Goal: Information Seeking & Learning: Learn about a topic

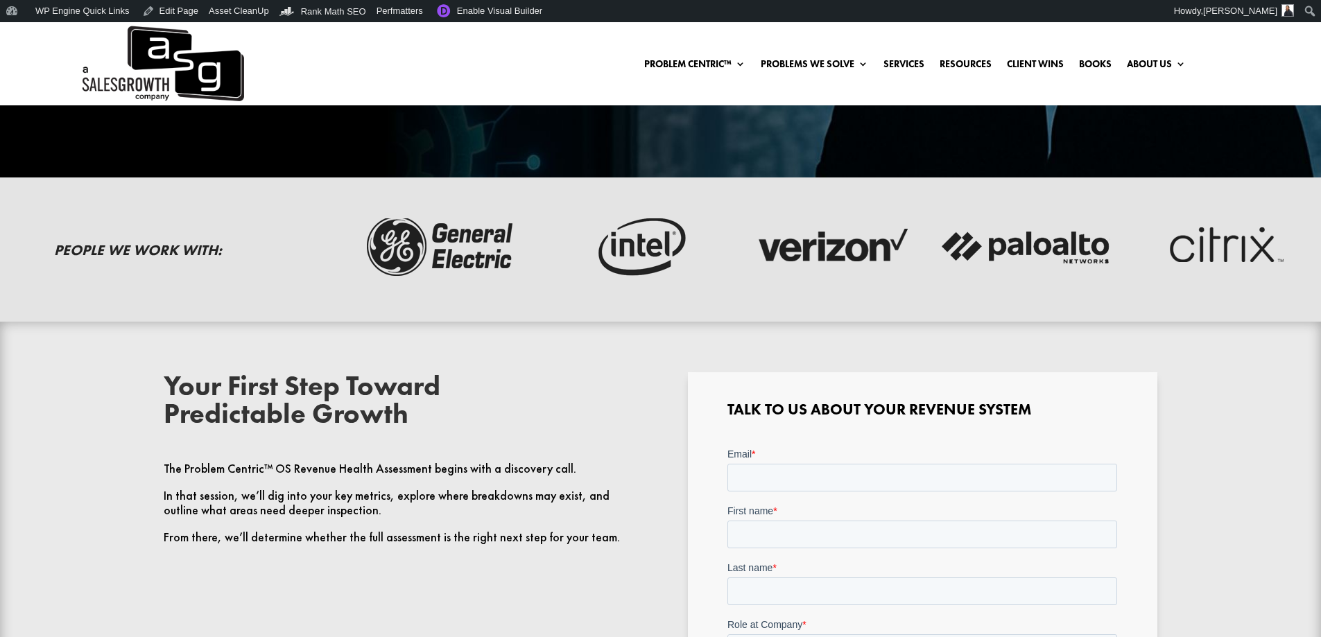
scroll to position [327, 0]
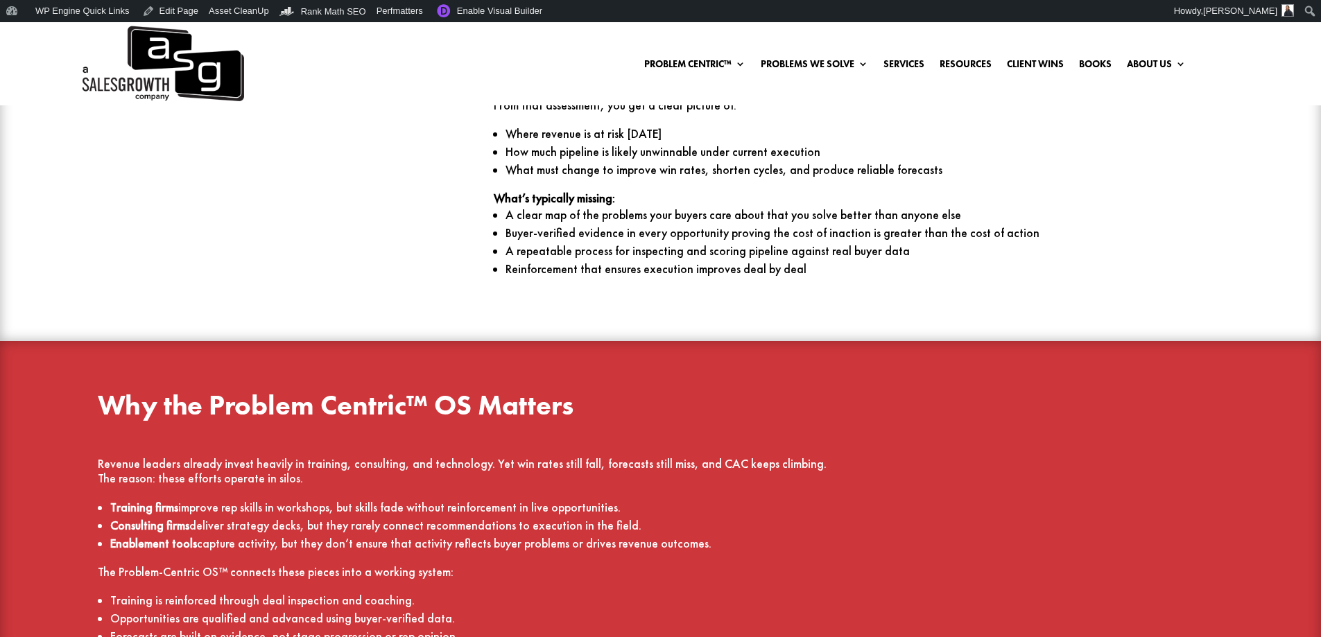
scroll to position [2010, 0]
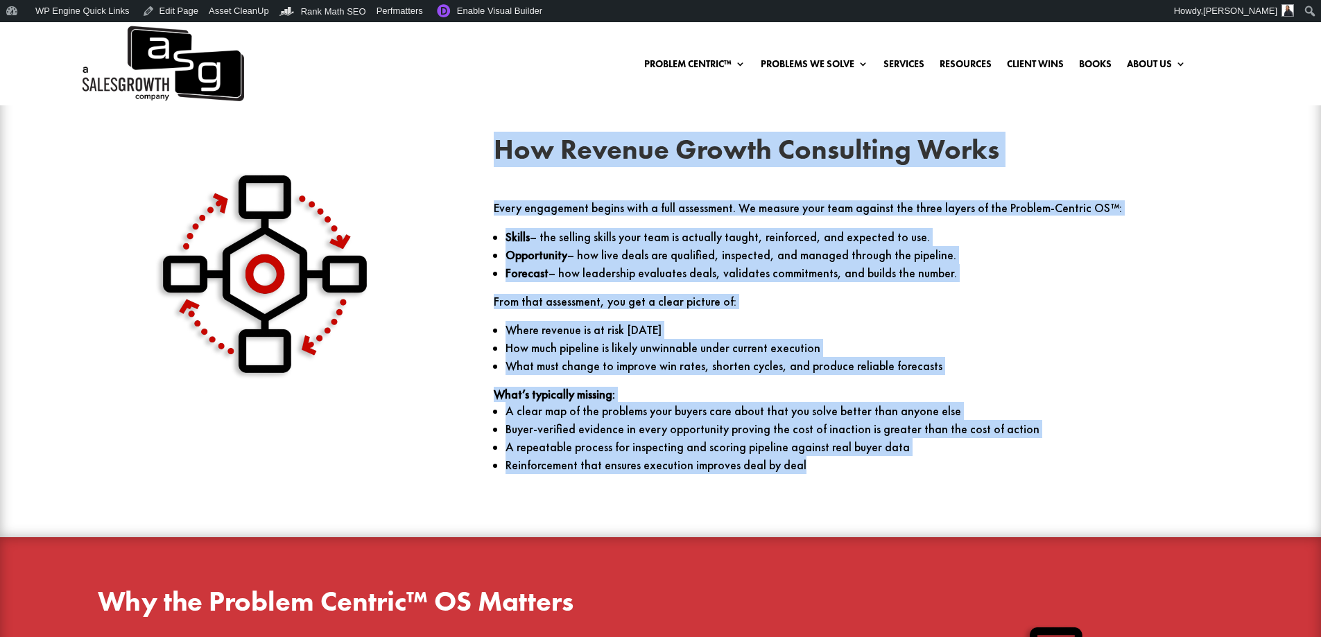
drag, startPoint x: 798, startPoint y: 464, endPoint x: 474, endPoint y: 159, distance: 444.8
click at [474, 159] on div "How Revenue Growth Consulting Works Every engagement begins with a full assessm…" at bounding box center [660, 311] width 1189 height 388
copy div "How Revenue Growth Consulting Works Every engagement begins with a full assessm…"
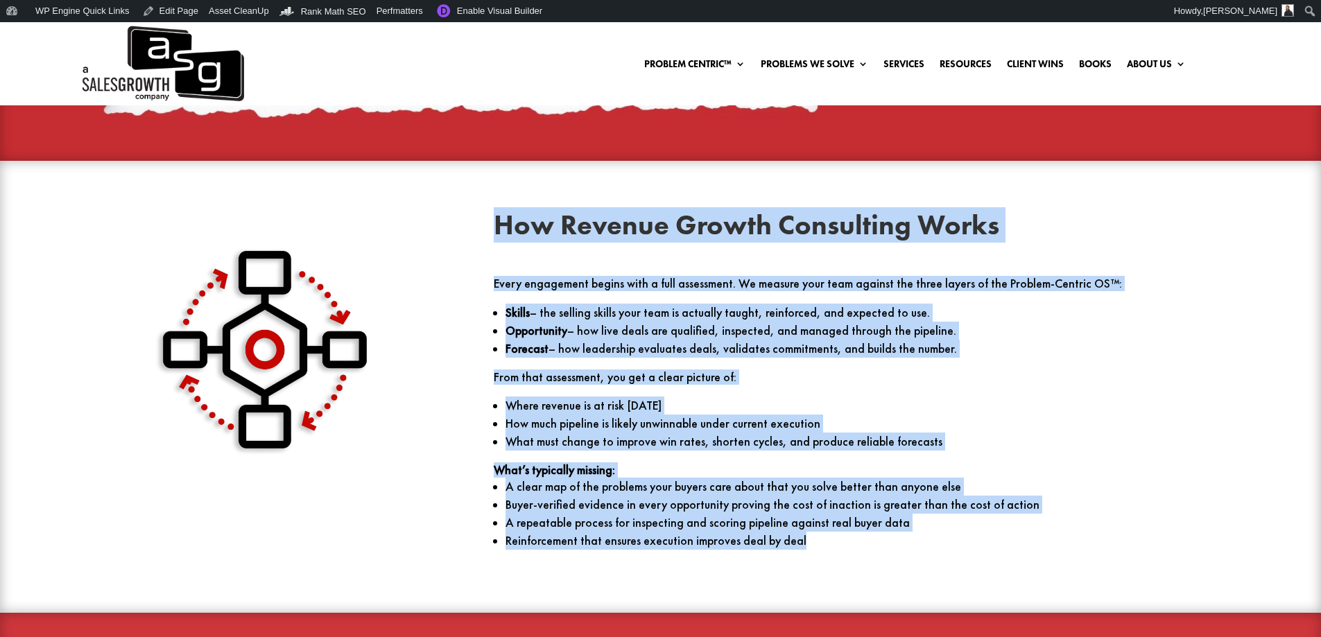
scroll to position [1941, 0]
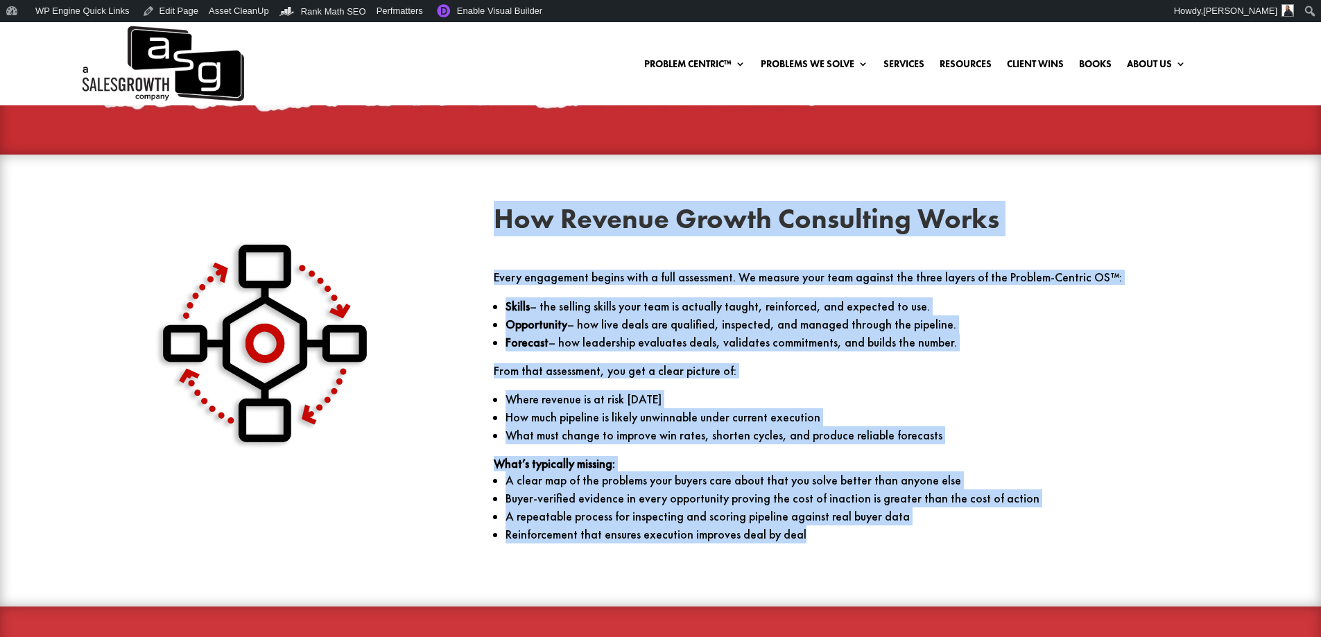
click at [532, 291] on p "Every engagement begins with a full assessment. We measure your team against th…" at bounding box center [858, 283] width 729 height 27
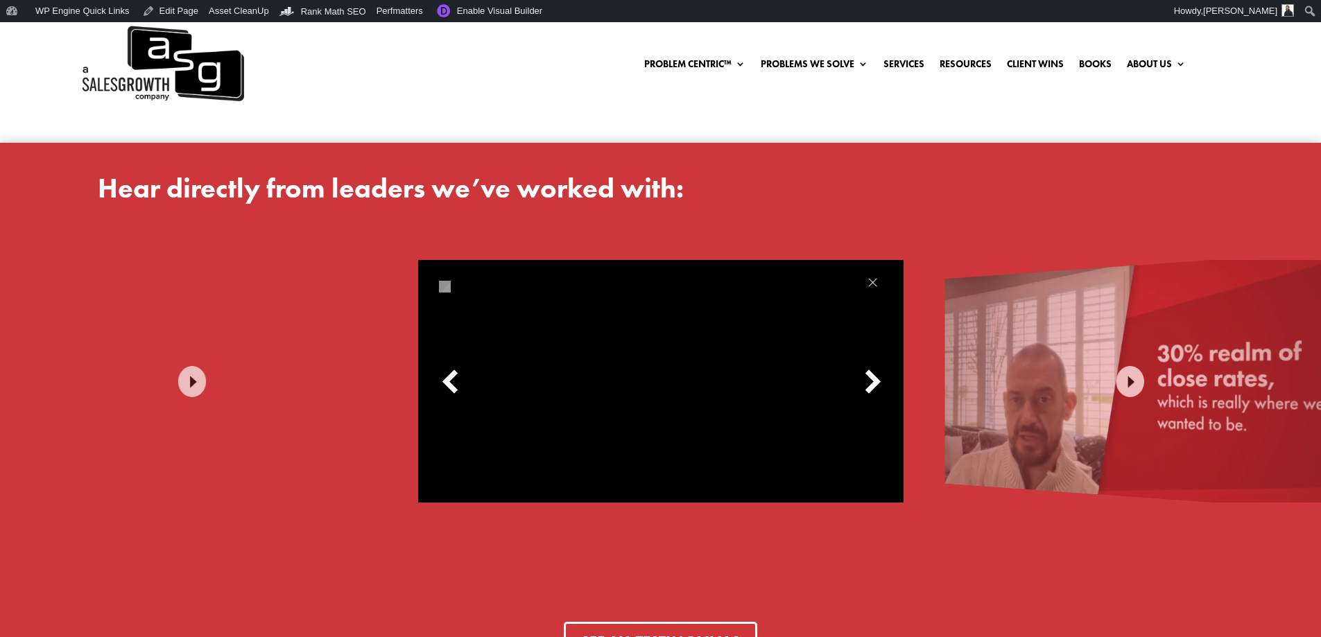
scroll to position [4159, 0]
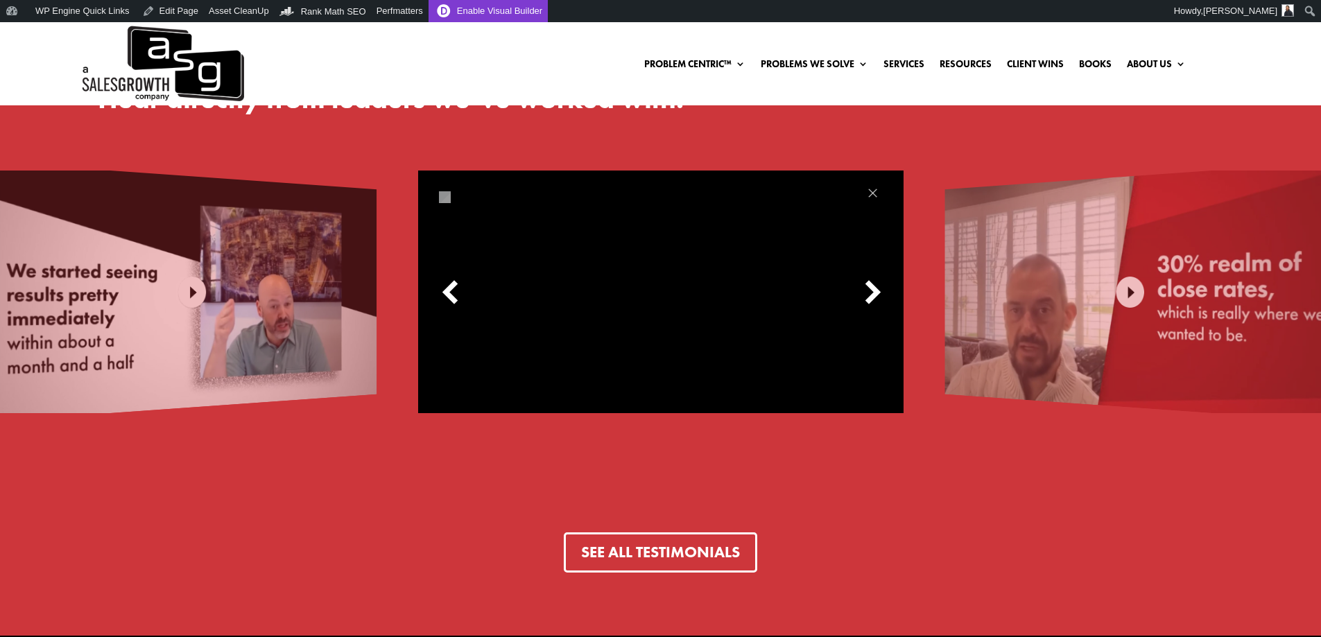
click at [506, 5] on link "Enable Visual Builder" at bounding box center [487, 11] width 119 height 22
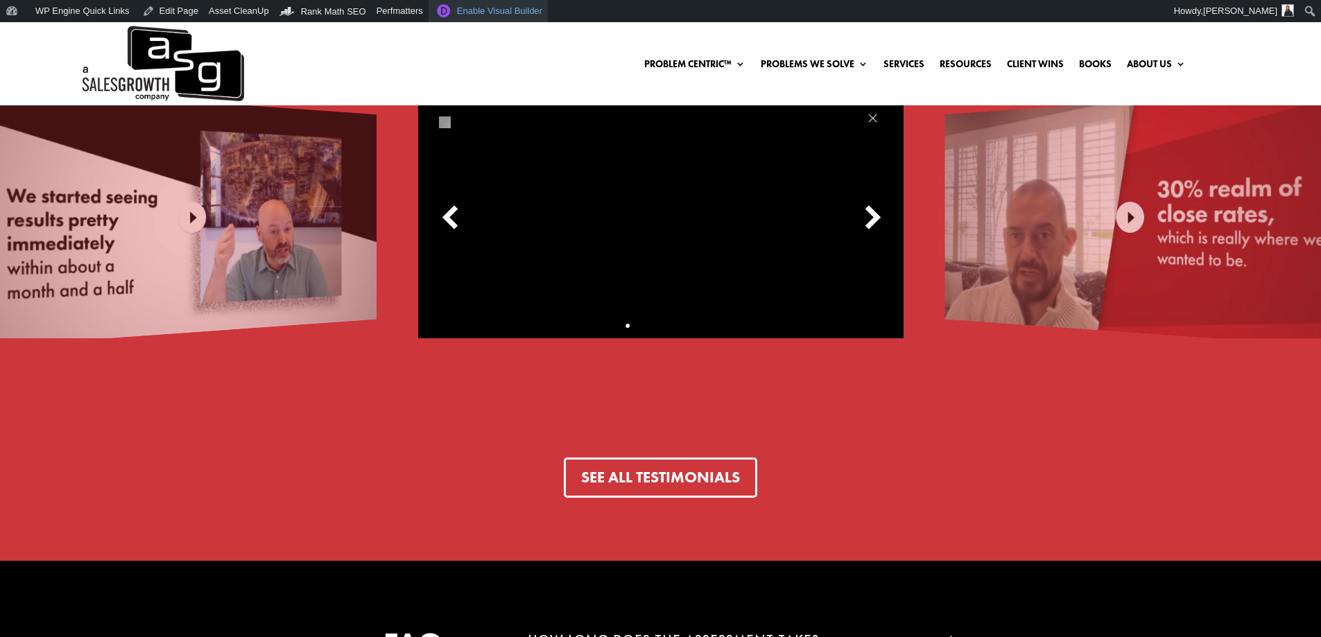
scroll to position [4367, 0]
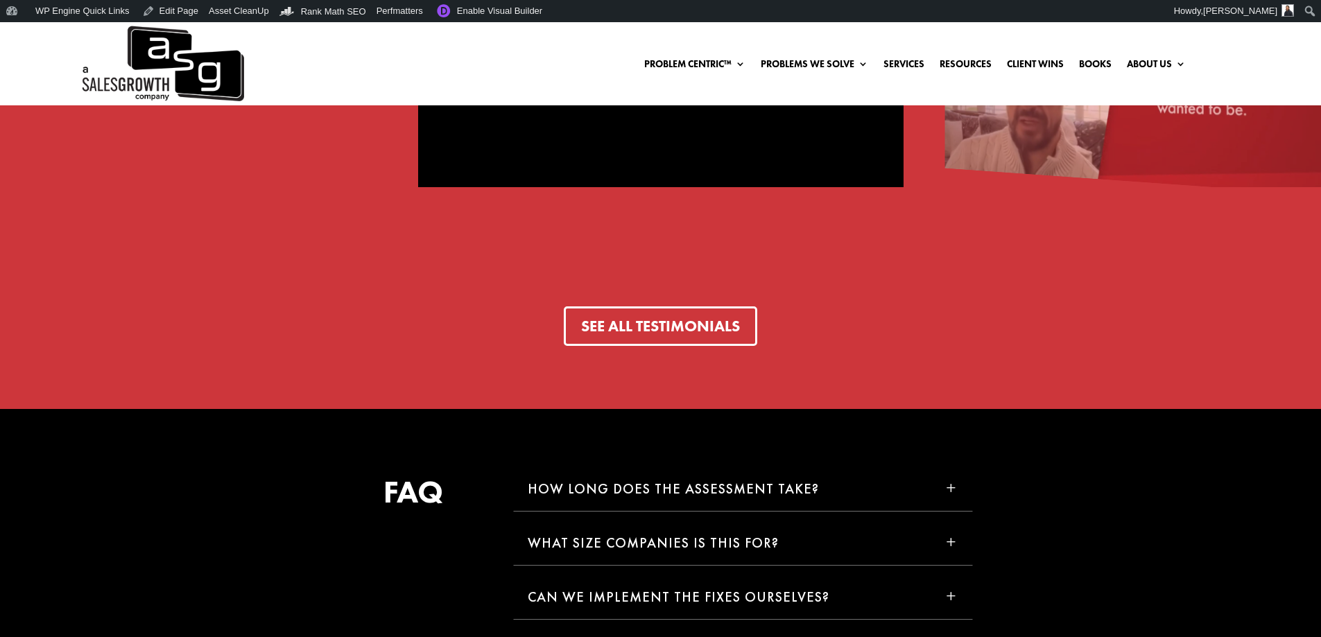
scroll to position [4021, 0]
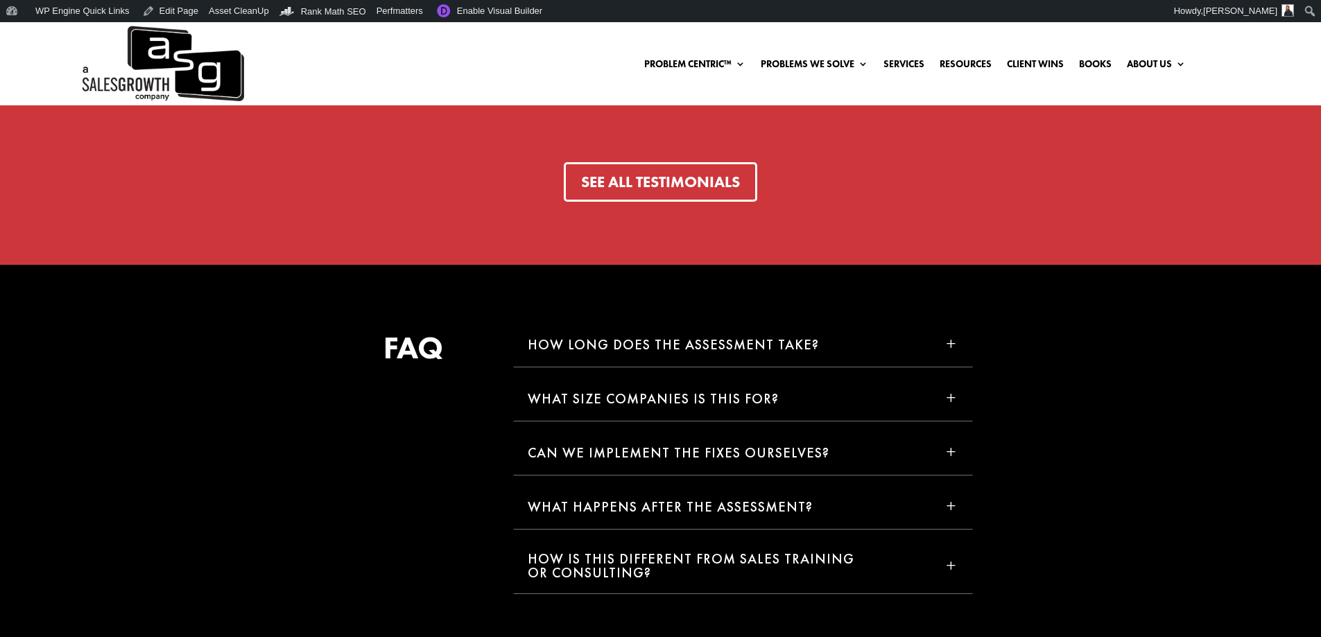
click at [692, 345] on h5 "How long does the assessment take?" at bounding box center [673, 345] width 291 height 14
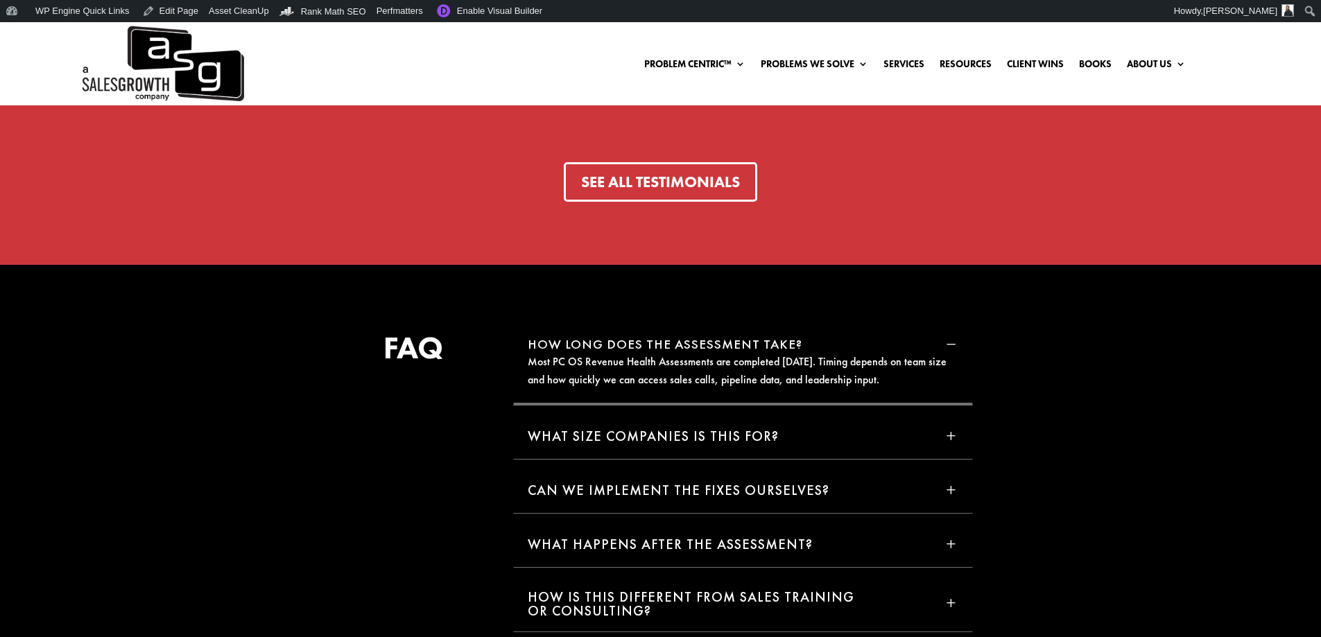
click at [947, 342] on span "K" at bounding box center [950, 343] width 15 height 15
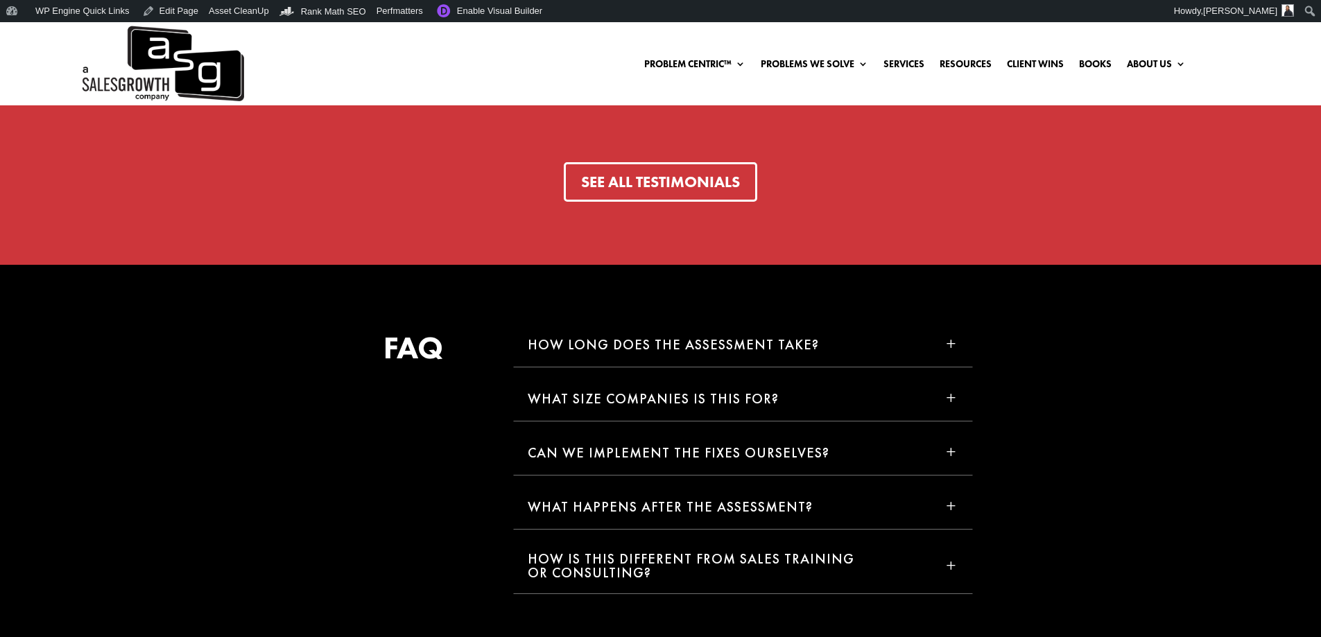
click at [821, 400] on div "What size companies is this for? K L" at bounding box center [743, 398] width 430 height 17
click at [949, 394] on span "K" at bounding box center [950, 397] width 15 height 15
click at [799, 451] on h5 "Can we implement the fixes ourselves?" at bounding box center [679, 453] width 302 height 14
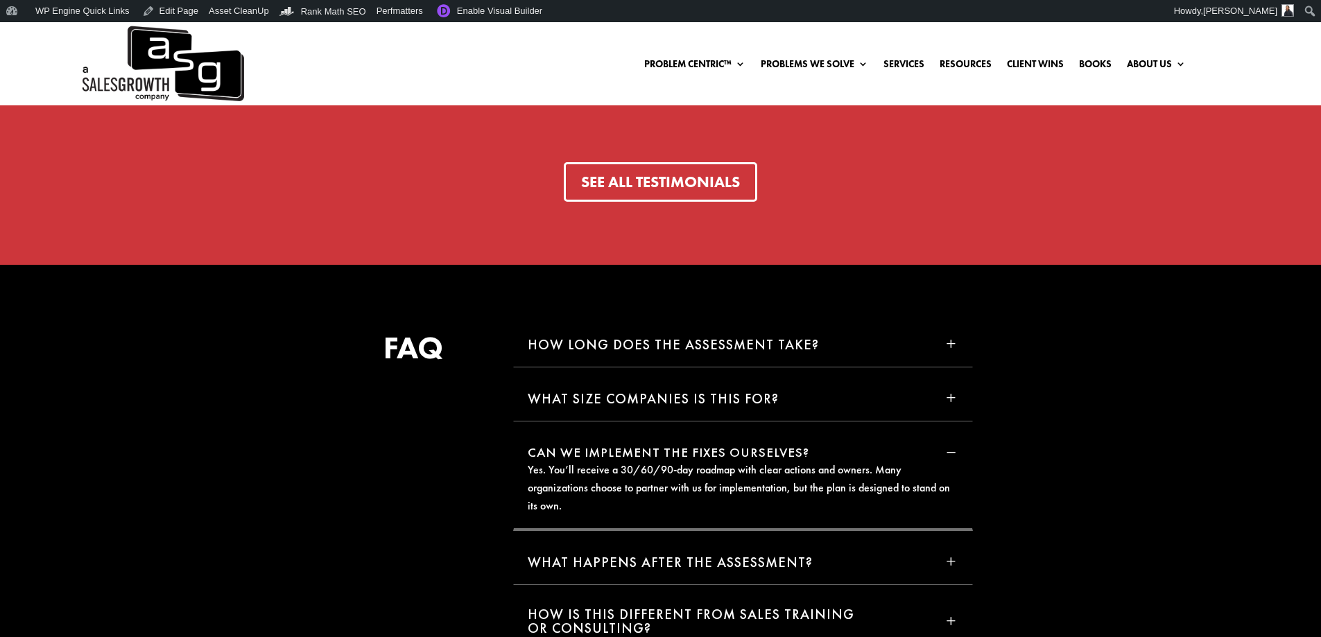
click at [950, 449] on span "K" at bounding box center [950, 451] width 15 height 15
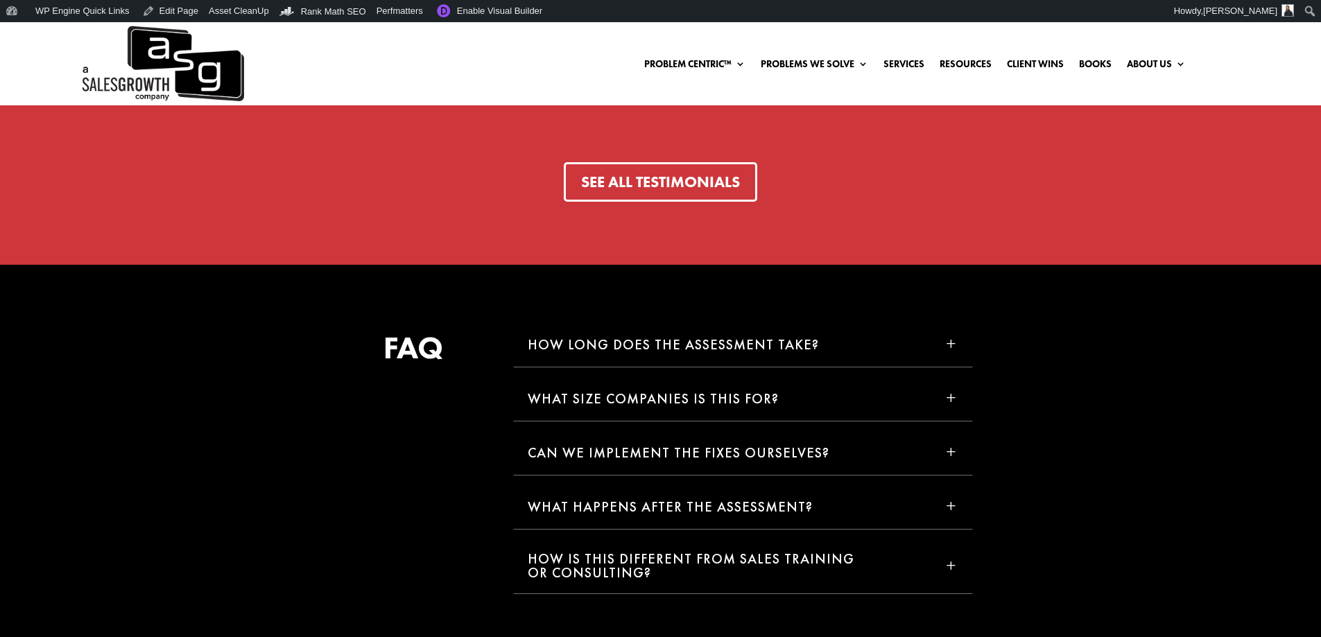
click at [765, 506] on h5 "What happens after the assessment?" at bounding box center [670, 507] width 285 height 14
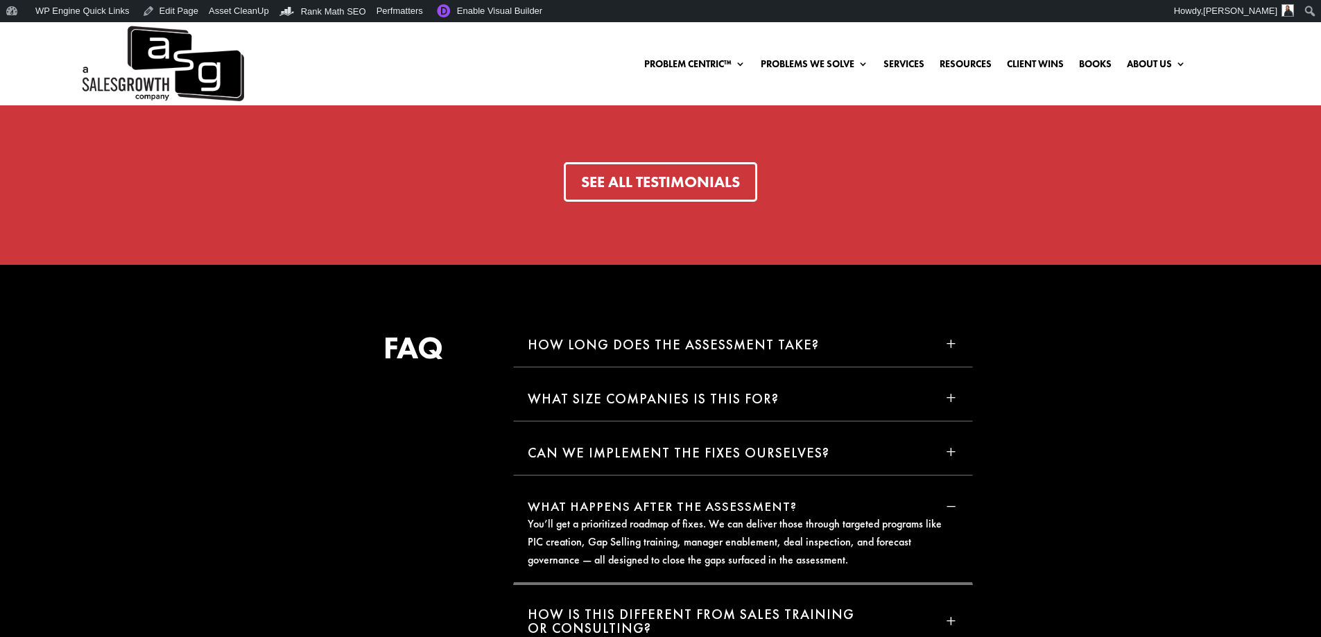
click at [765, 506] on h5 "What happens after the assessment?" at bounding box center [662, 506] width 269 height 13
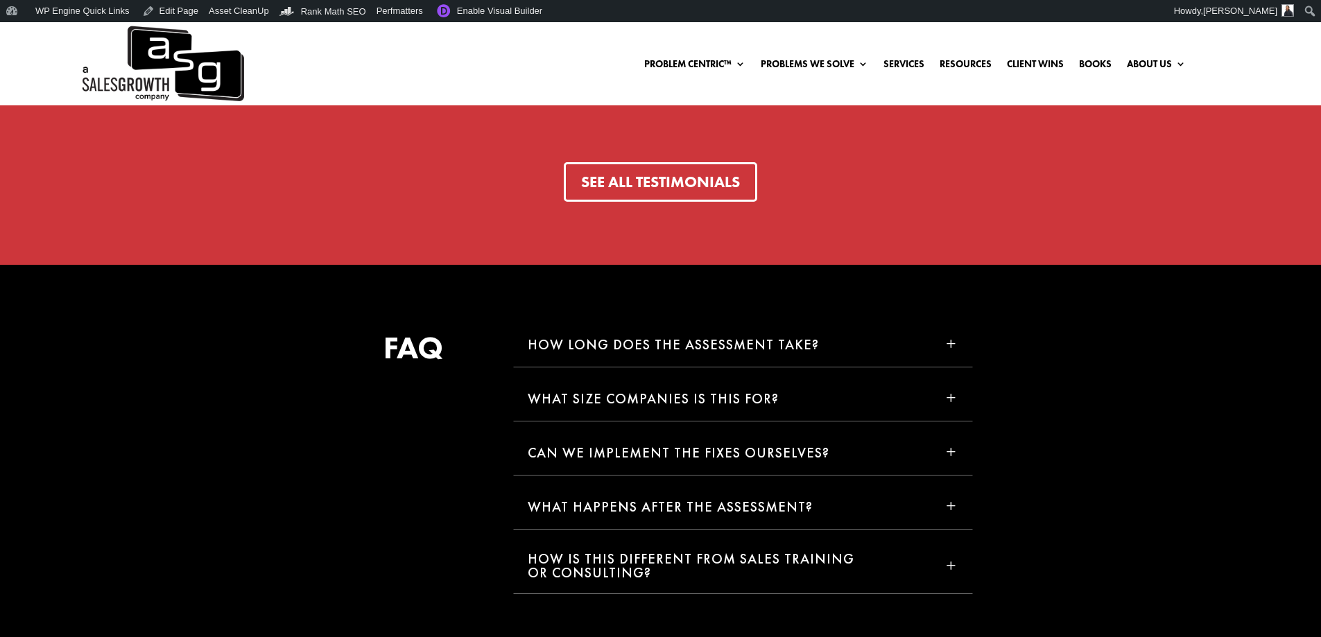
click at [756, 562] on h5 "How is this different from sales training or consulting?" at bounding box center [735, 566] width 415 height 28
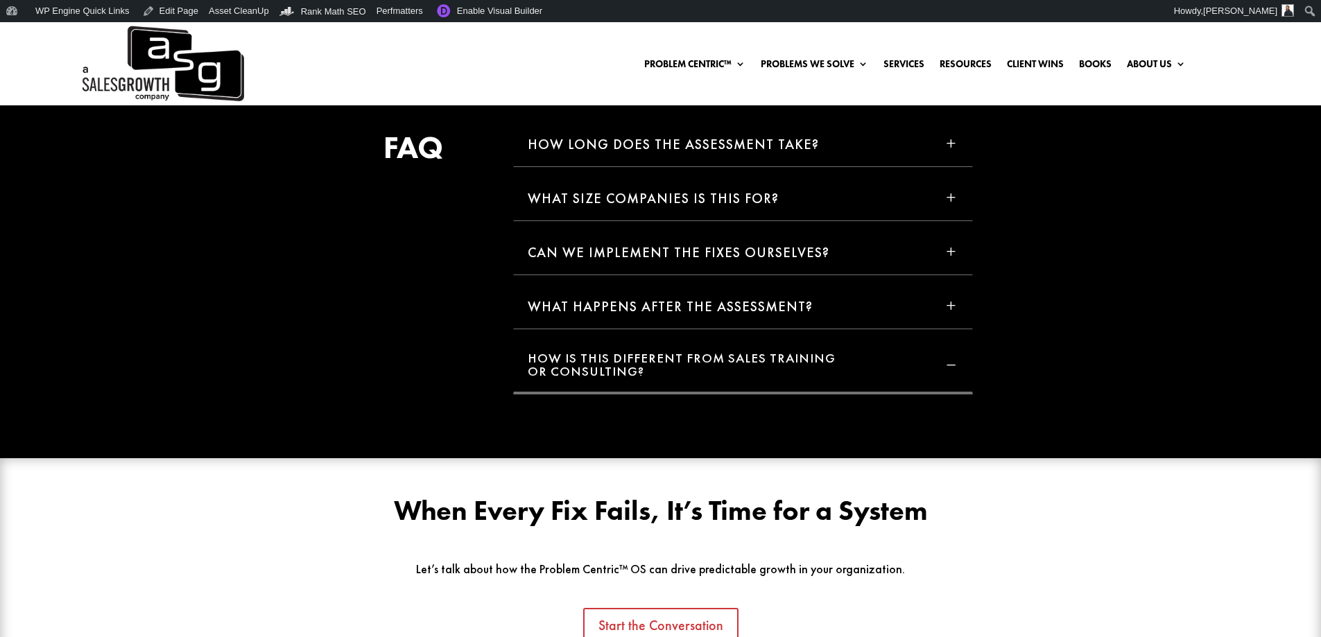
scroll to position [4229, 0]
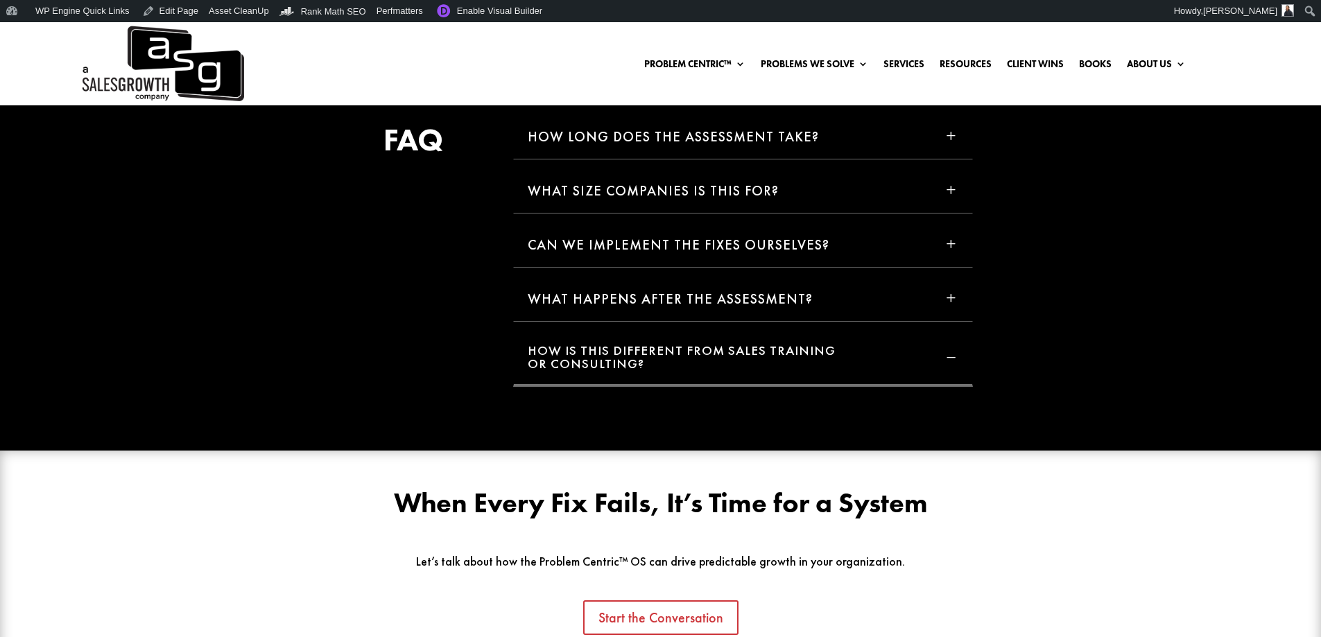
click at [951, 357] on span "L" at bounding box center [950, 364] width 15 height 15
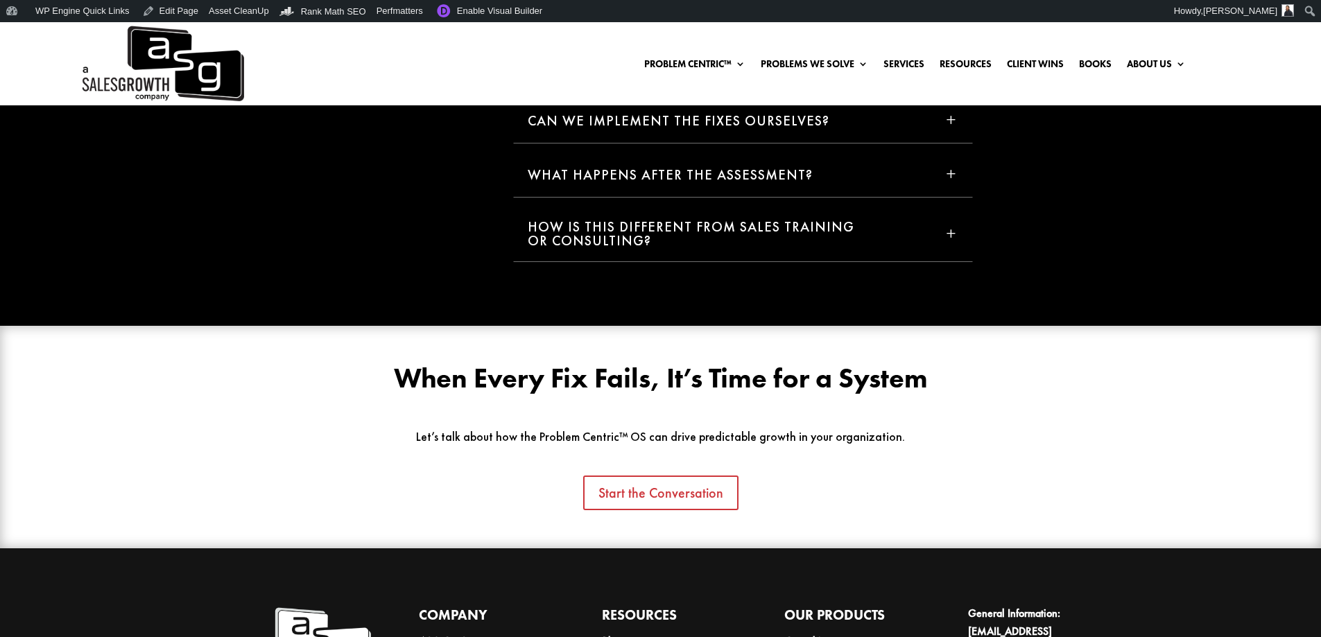
scroll to position [4090, 0]
